Goal: Find specific page/section: Find specific page/section

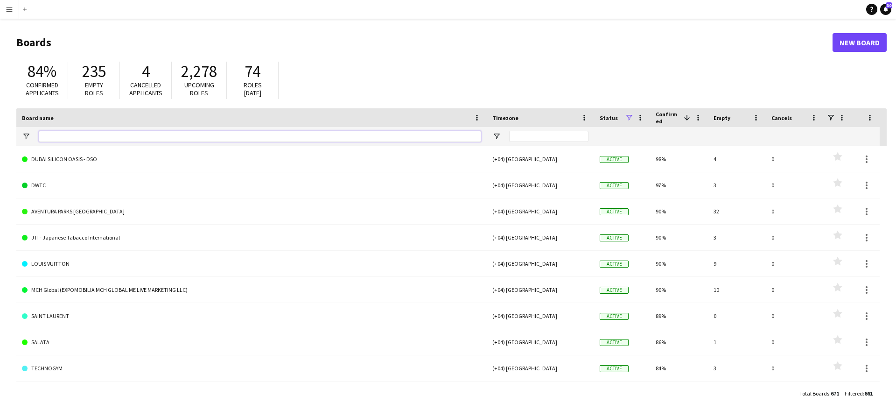
click at [164, 134] on input "Board name Filter Input" at bounding box center [260, 136] width 442 height 11
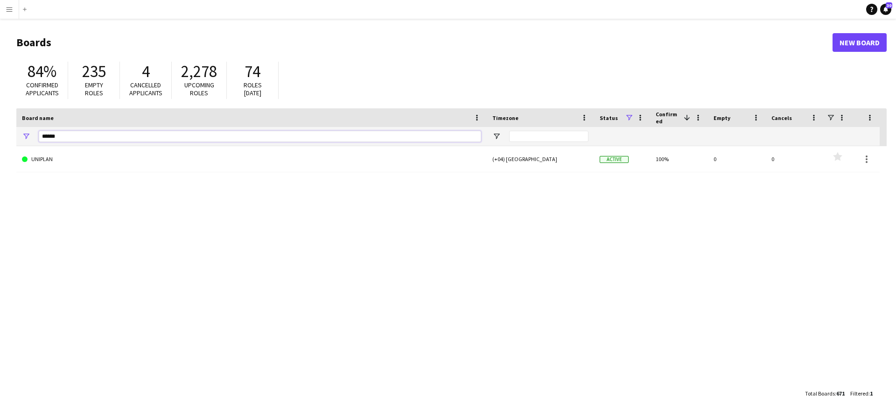
type input "*******"
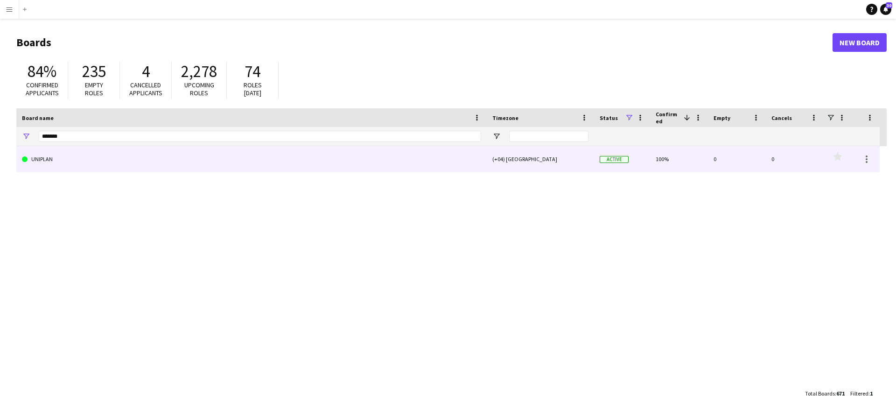
click at [178, 156] on link "UNIPLAN" at bounding box center [251, 159] width 459 height 26
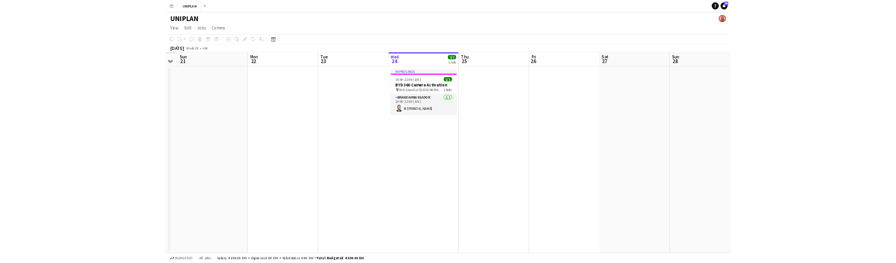
scroll to position [0, 203]
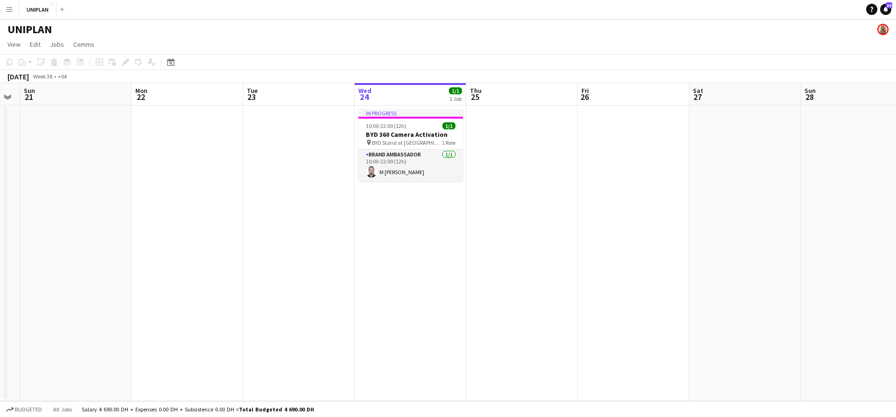
drag, startPoint x: 286, startPoint y: 233, endPoint x: 529, endPoint y: 250, distance: 243.7
click at [529, 250] on app-calendar-viewport "Fri 19 Sat 20 Sun 21 Mon 22 Tue 23 Wed 24 1/1 1 Job Thu 25 Fri 26 Sat 27 Sun 28…" at bounding box center [448, 242] width 896 height 318
click at [407, 131] on h3 "BYD 360 Camera Activation" at bounding box center [410, 134] width 104 height 8
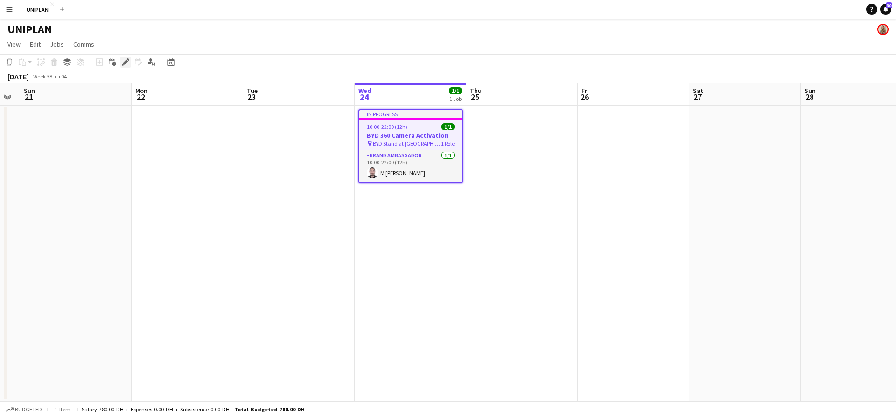
click at [126, 59] on icon "Edit" at bounding box center [125, 61] width 7 height 7
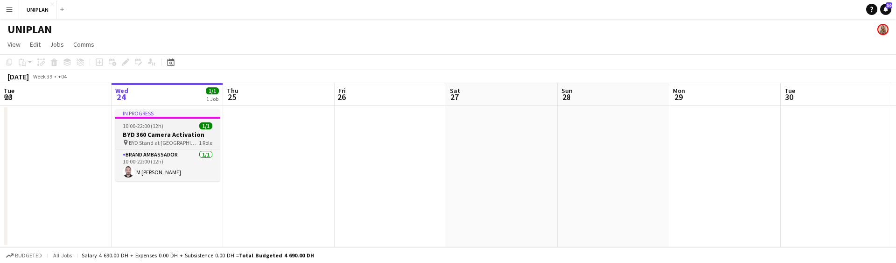
click at [175, 130] on h3 "BYD 360 Camera Activation" at bounding box center [167, 134] width 104 height 8
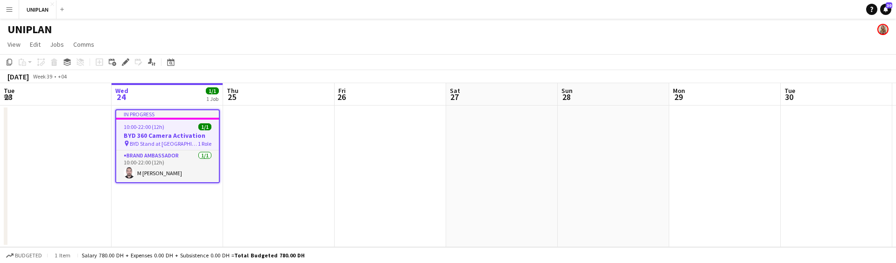
click at [146, 150] on div "Brand Ambassador [DATE] 10:00-22:00 (12h) [PERSON_NAME]" at bounding box center [167, 166] width 103 height 32
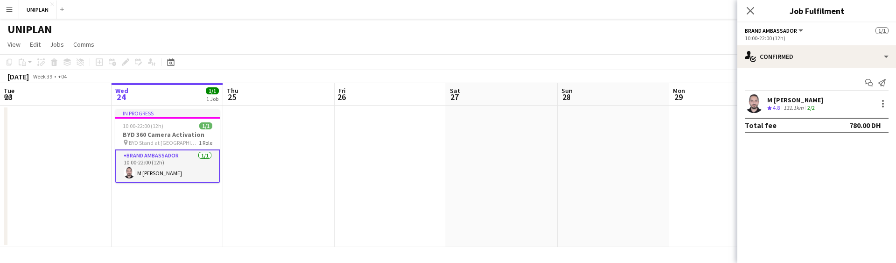
click at [177, 34] on div "UNIPLAN" at bounding box center [448, 28] width 896 height 18
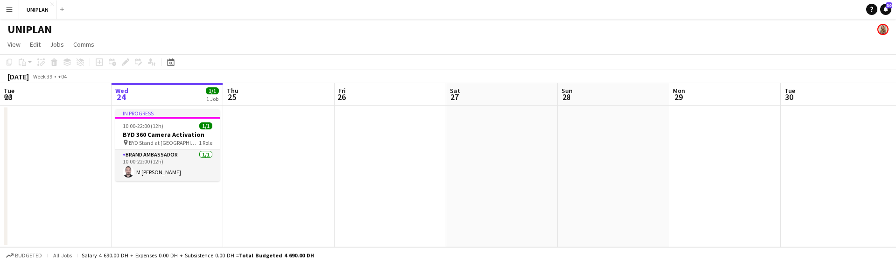
click at [180, 35] on div "UNIPLAN" at bounding box center [448, 28] width 896 height 18
click at [14, 11] on button "Menu" at bounding box center [9, 9] width 19 height 19
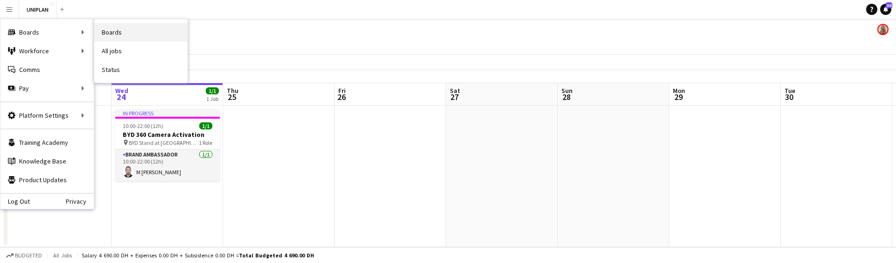
click at [105, 28] on link "Boards" at bounding box center [140, 32] width 93 height 19
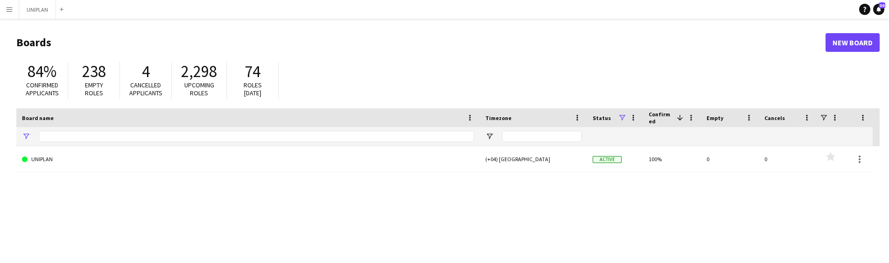
type input "*******"
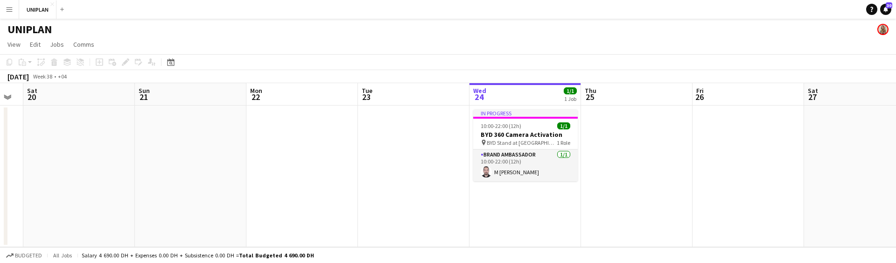
scroll to position [0, 193]
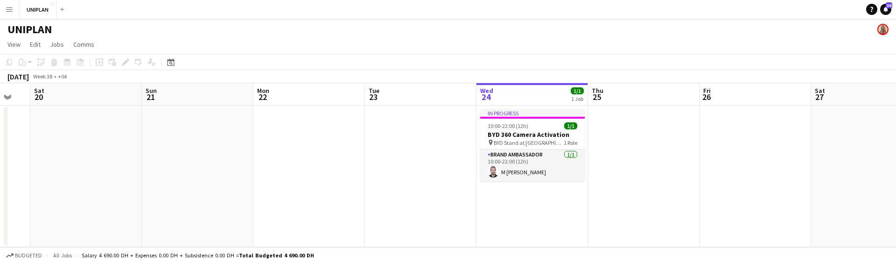
drag, startPoint x: 403, startPoint y: 185, endPoint x: 654, endPoint y: 186, distance: 250.9
click at [654, 186] on app-calendar-viewport "Thu 18 Fri 19 Sat 20 Sun 21 Mon 22 Tue 23 Wed 24 1/1 1 Job Thu 25 Fri 26 Sat 27…" at bounding box center [448, 165] width 896 height 164
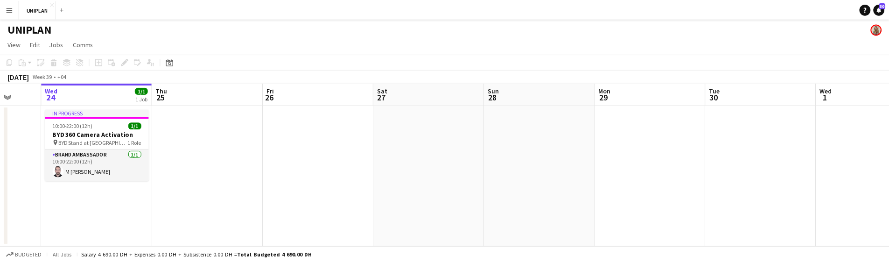
scroll to position [0, 292]
drag, startPoint x: 528, startPoint y: 216, endPoint x: 101, endPoint y: 196, distance: 426.8
click at [101, 196] on app-calendar-viewport "Sun 21 Mon 22 Tue 23 Wed 24 1/1 1 Job Thu 25 Fri 26 Sat 27 Sun 28 Mon 29 Tue 30…" at bounding box center [448, 165] width 896 height 164
click at [9, 8] on app-icon "Menu" at bounding box center [9, 9] width 7 height 7
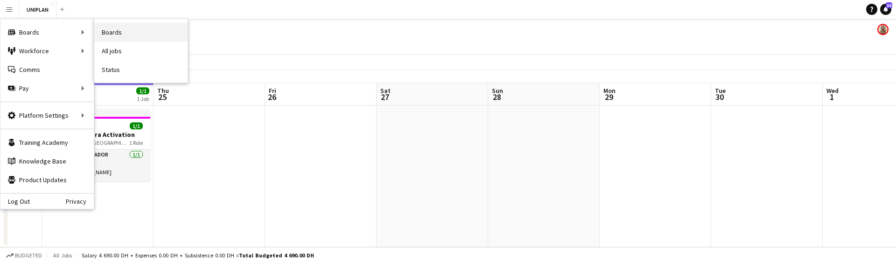
click at [112, 29] on link "Boards" at bounding box center [140, 32] width 93 height 19
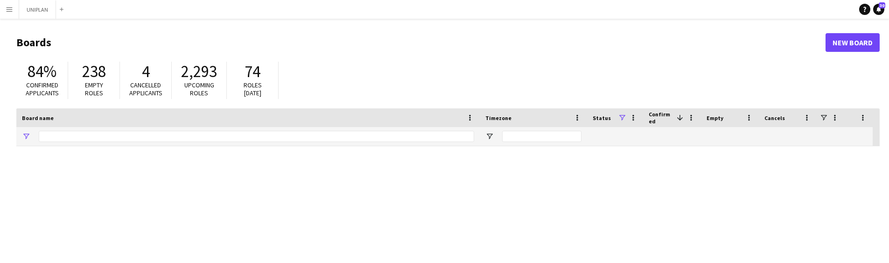
click at [7, 15] on button "Menu" at bounding box center [9, 9] width 19 height 19
type input "*******"
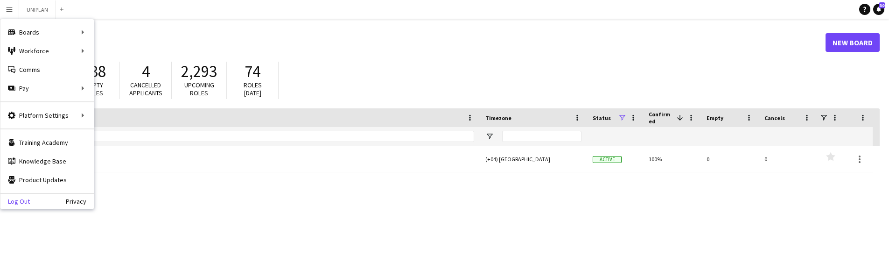
click at [25, 200] on link "Log Out" at bounding box center [14, 200] width 29 height 7
